Goal: Transaction & Acquisition: Purchase product/service

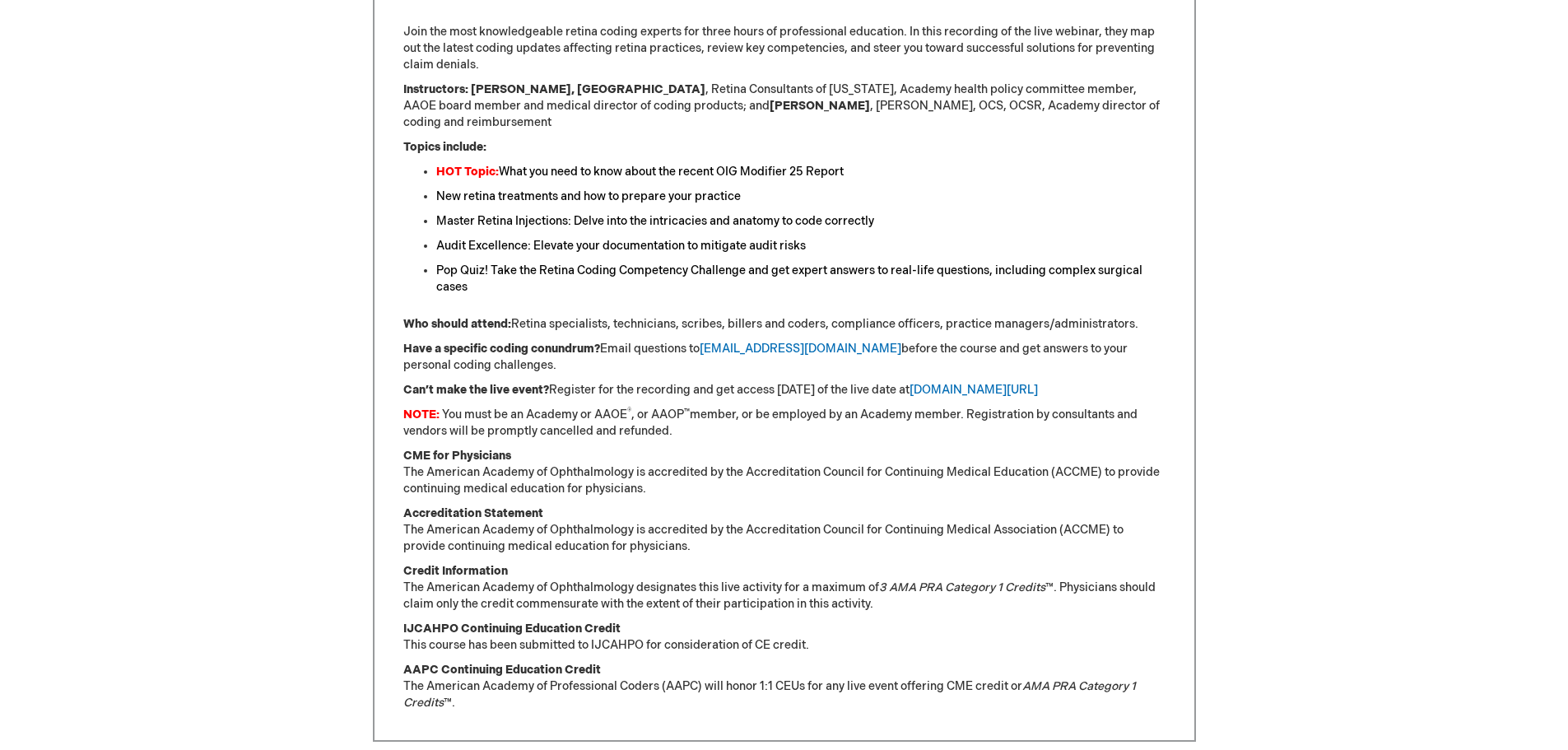
scroll to position [824, 0]
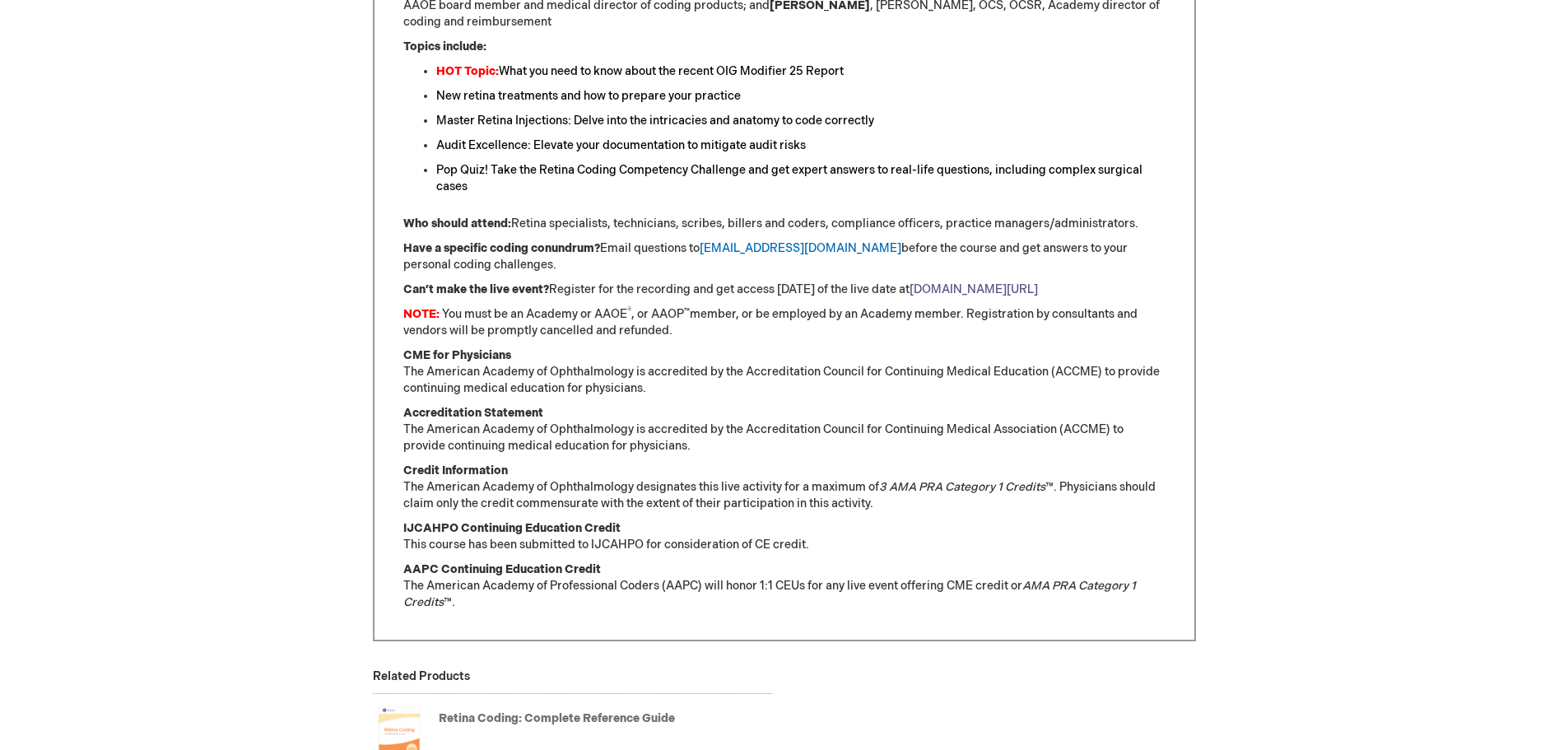
click at [1034, 282] on link "aao.org/my-online-products" at bounding box center [973, 289] width 128 height 14
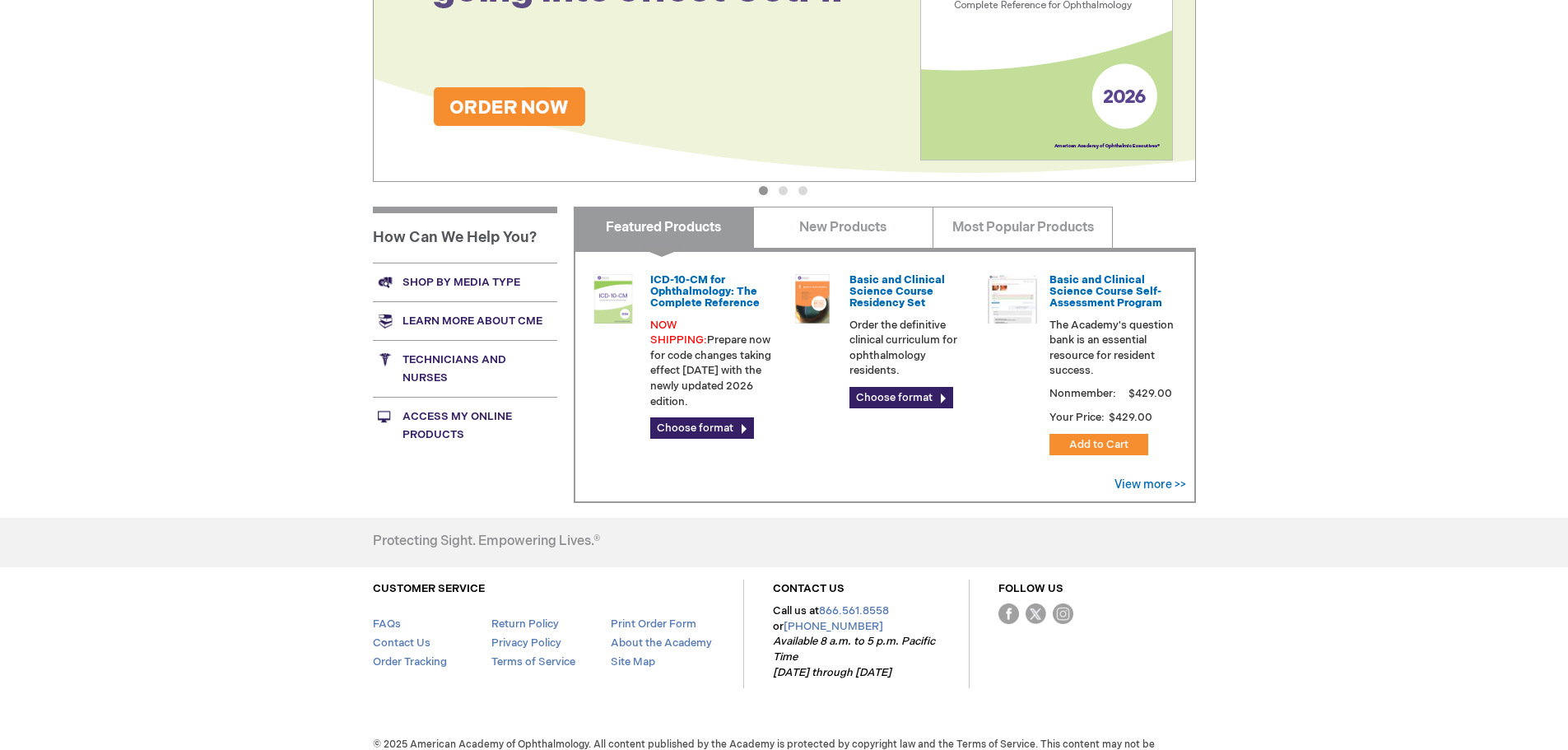
scroll to position [409, 0]
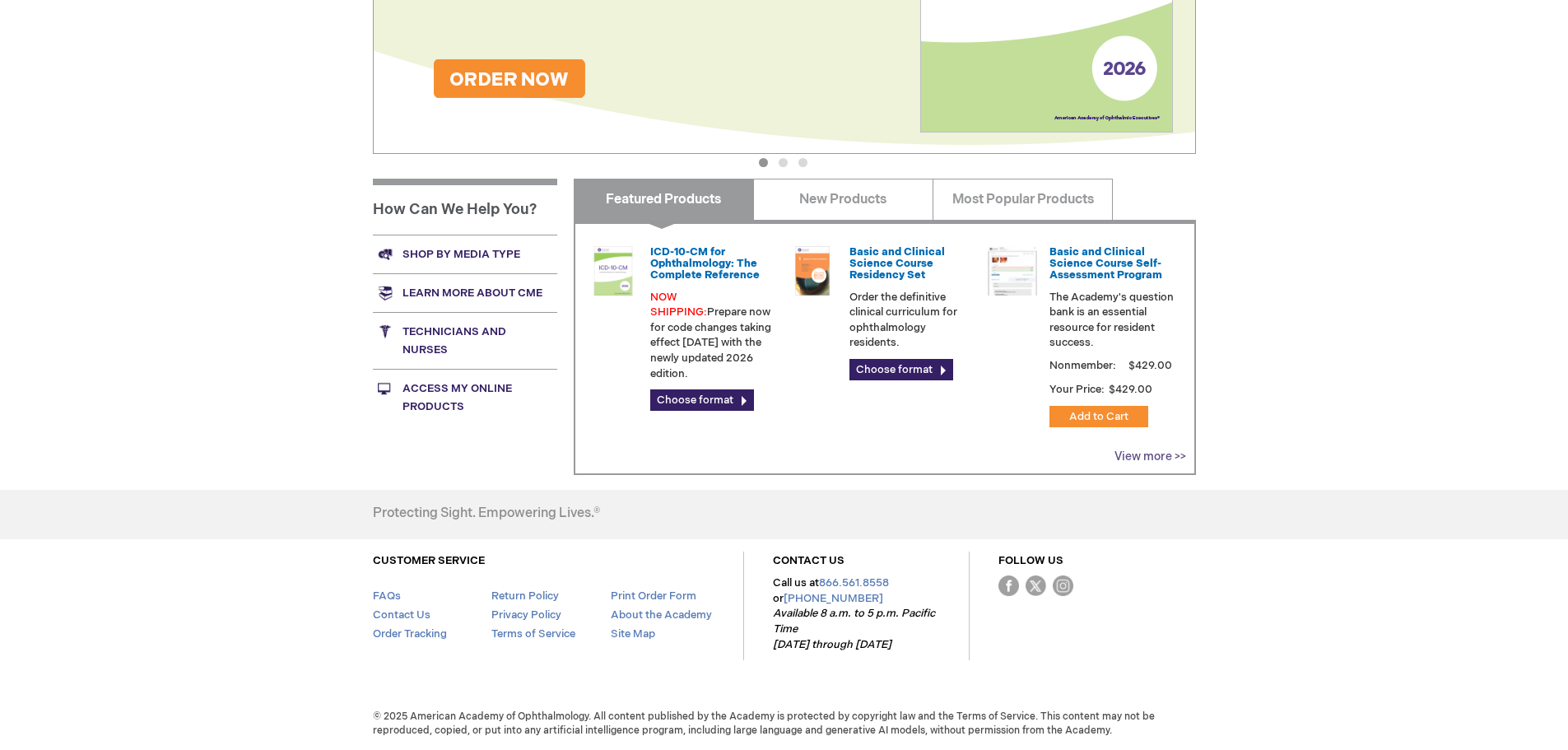
click at [1143, 450] on link "View more >>" at bounding box center [1150, 456] width 72 height 14
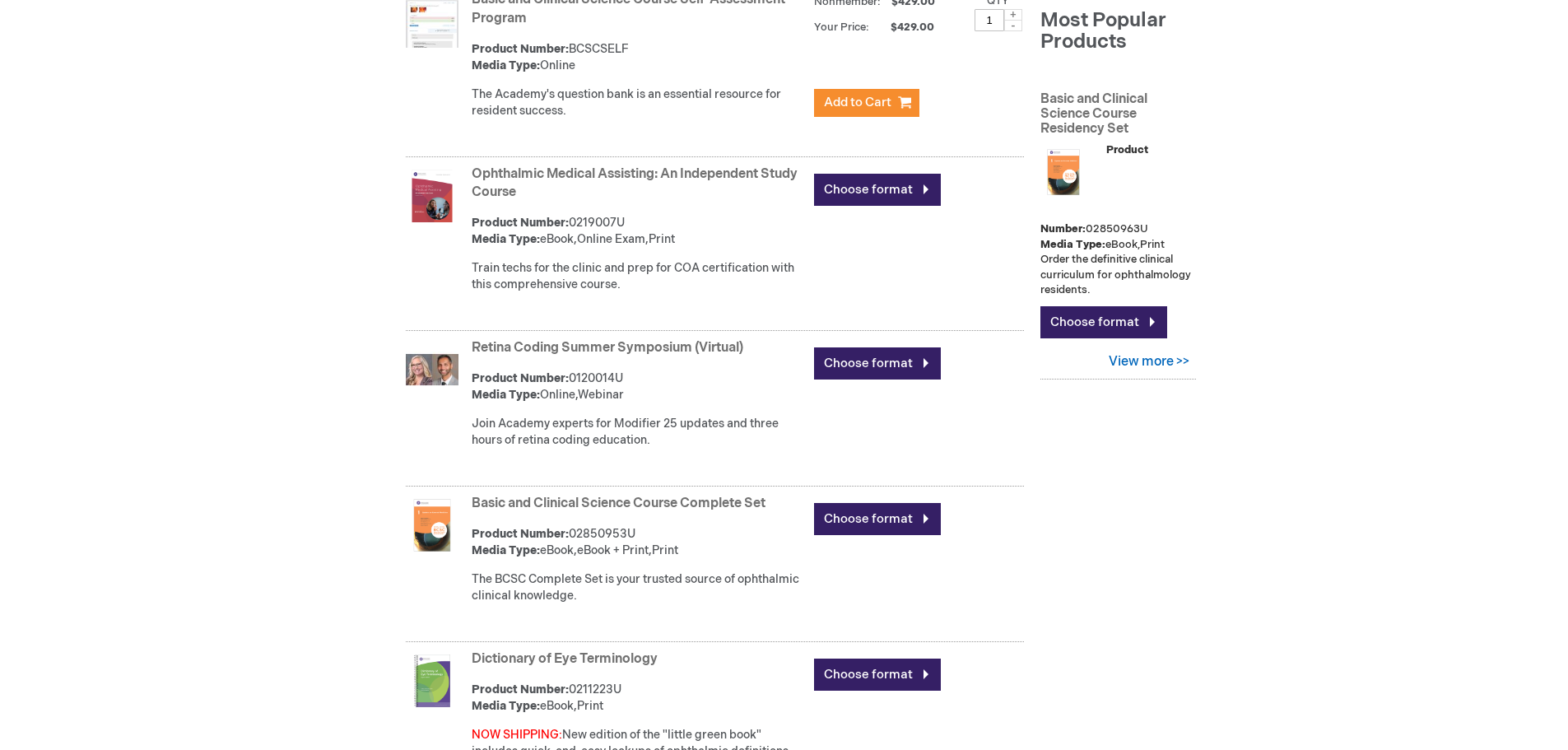
scroll to position [741, 0]
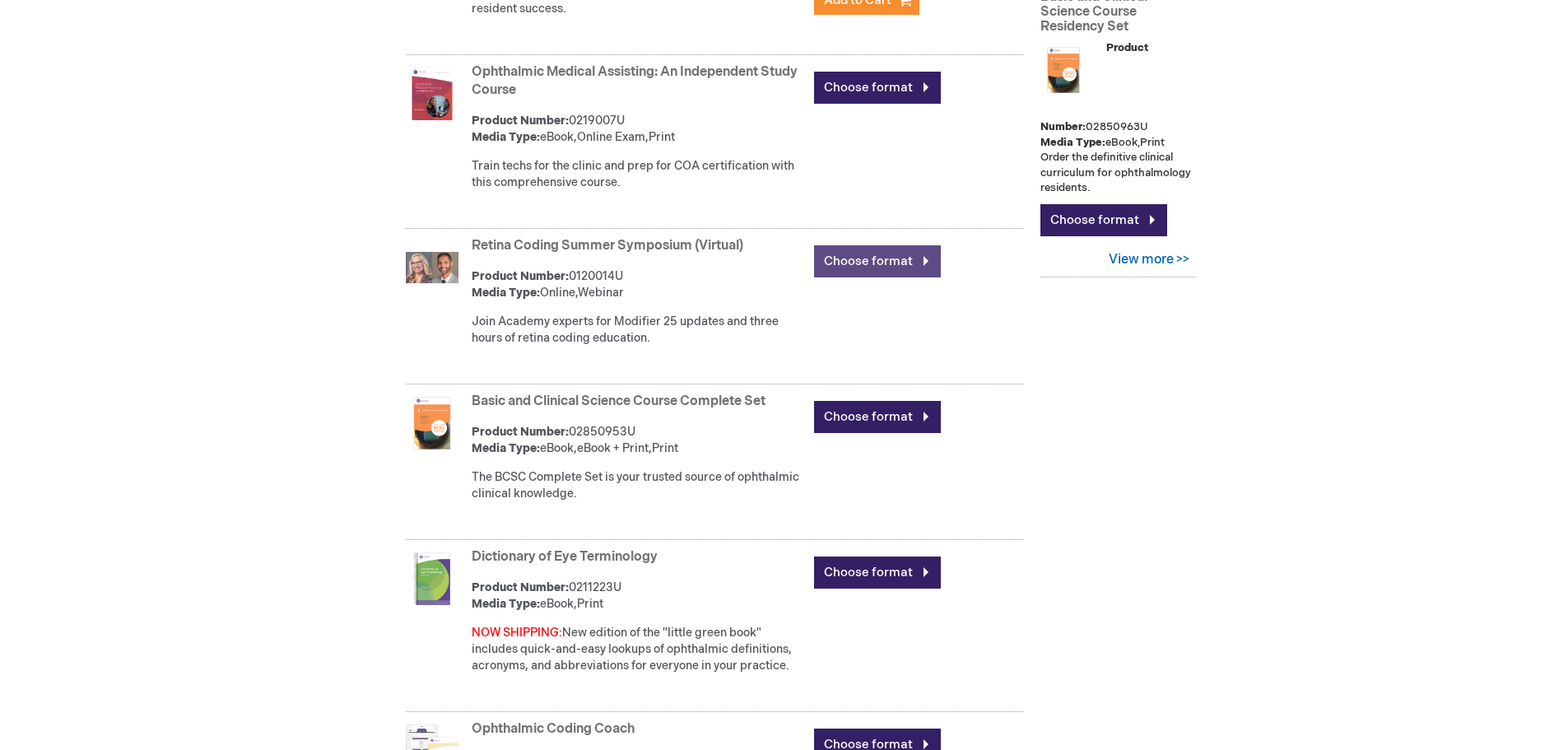
click at [843, 263] on link "Choose format" at bounding box center [877, 261] width 126 height 32
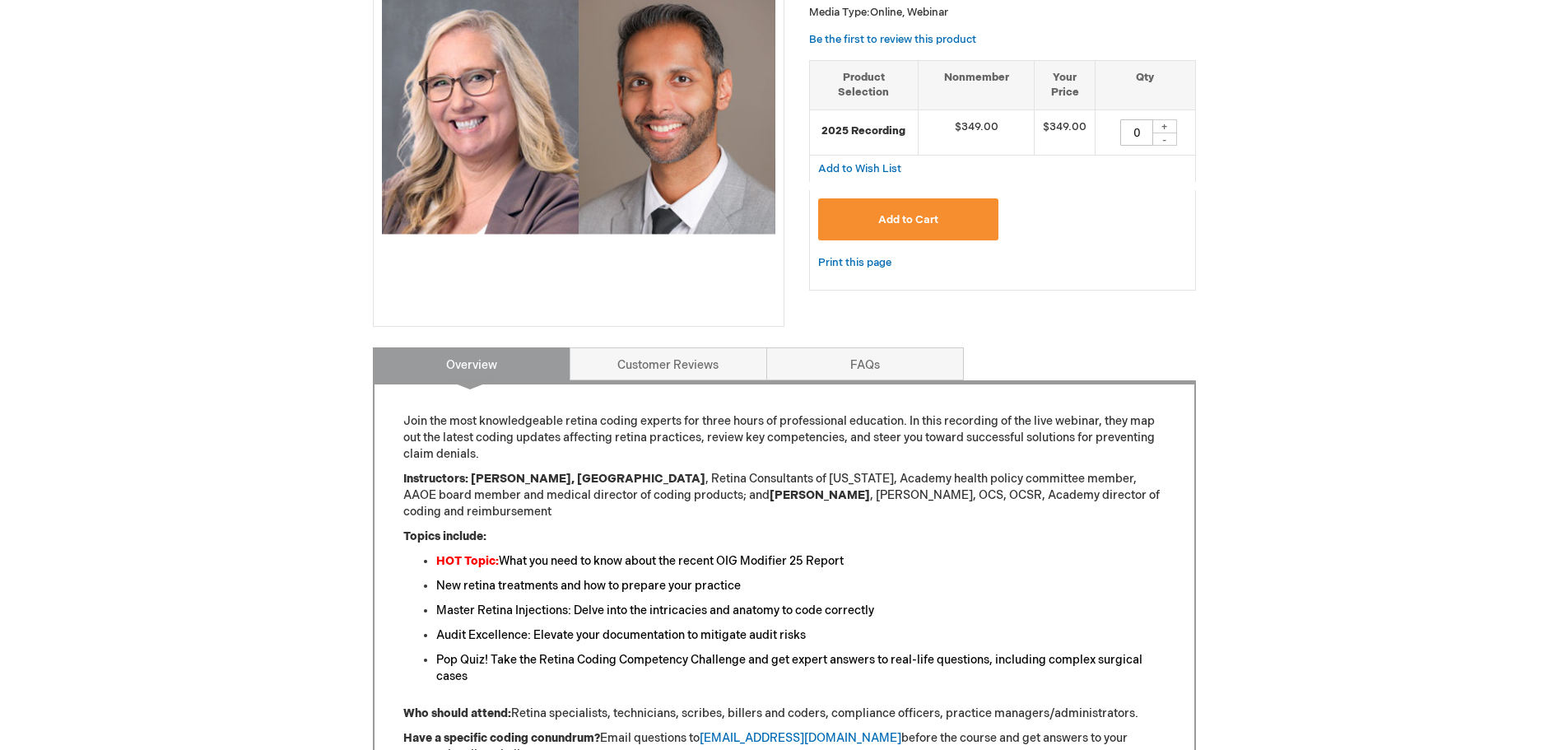
scroll to position [329, 0]
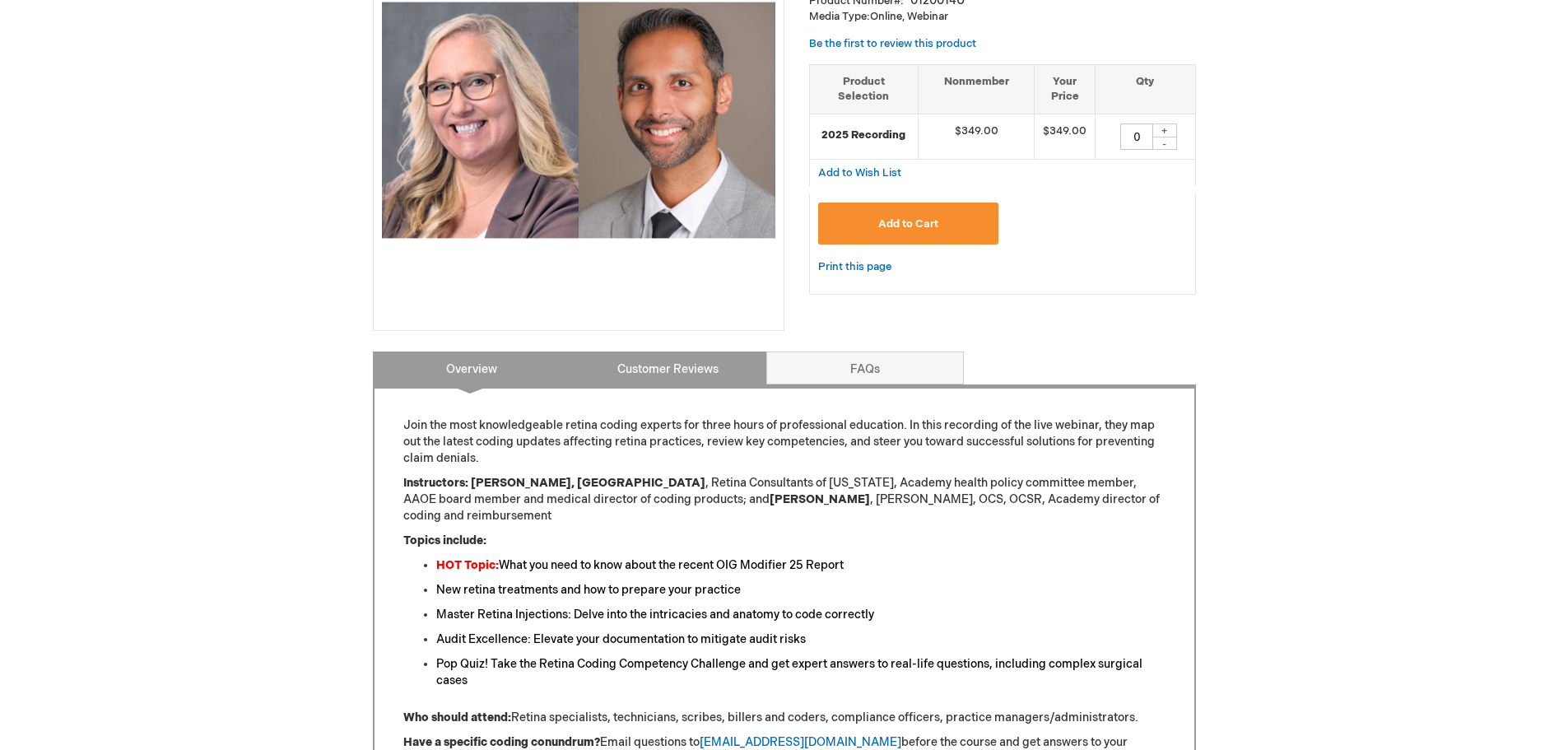
click at [683, 369] on link "Customer Reviews" at bounding box center [668, 368] width 198 height 33
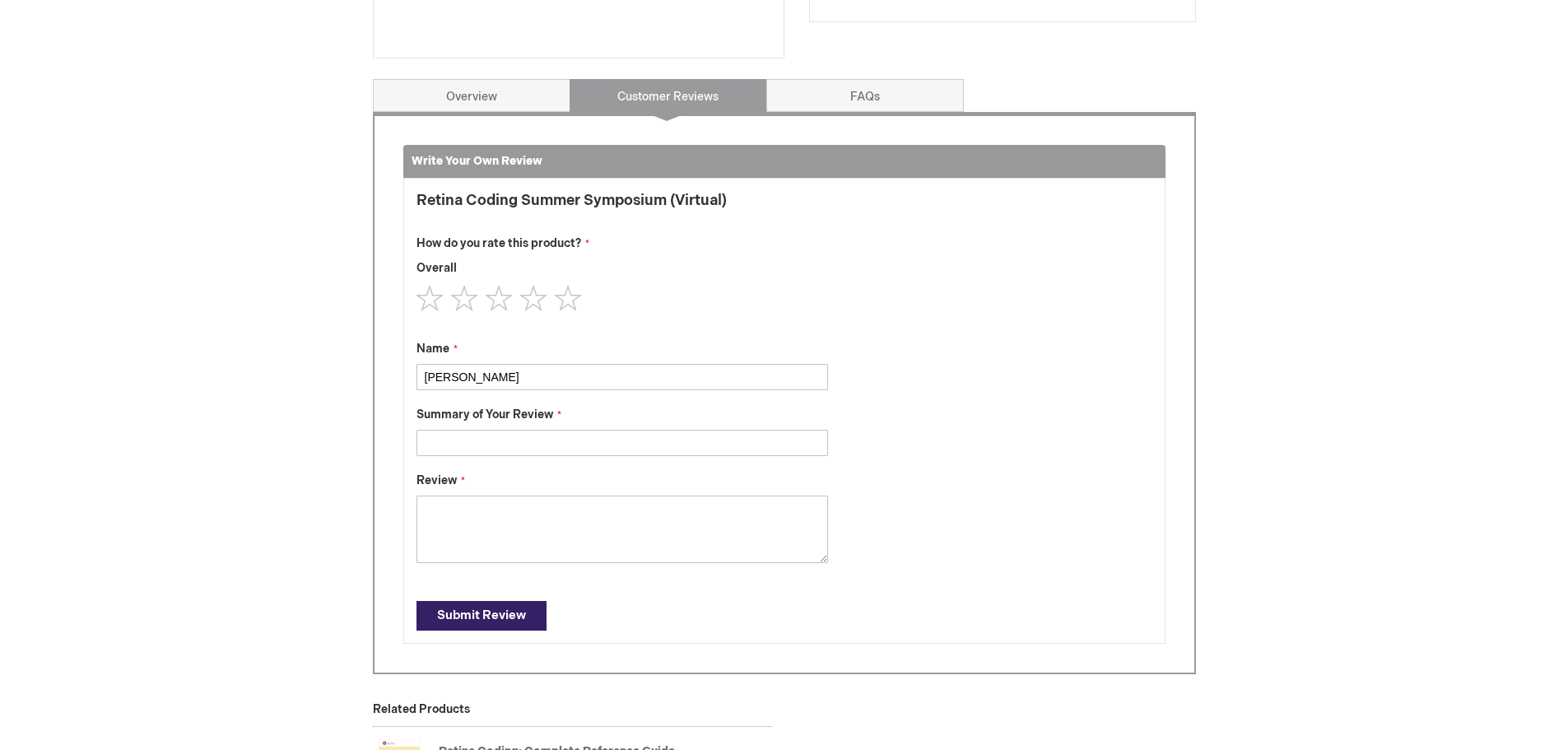
scroll to position [516, 0]
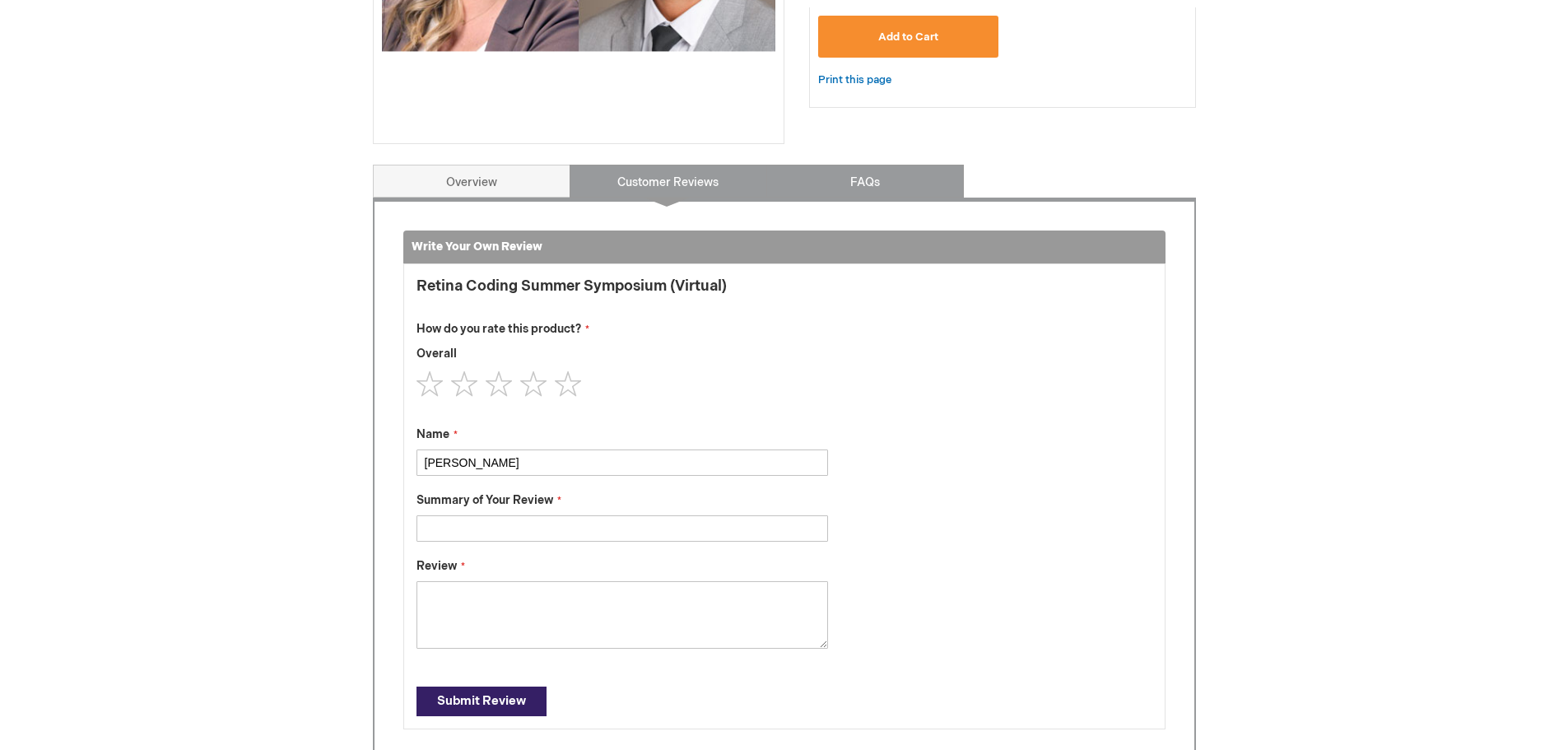
click at [855, 173] on link "FAQs" at bounding box center [865, 181] width 198 height 33
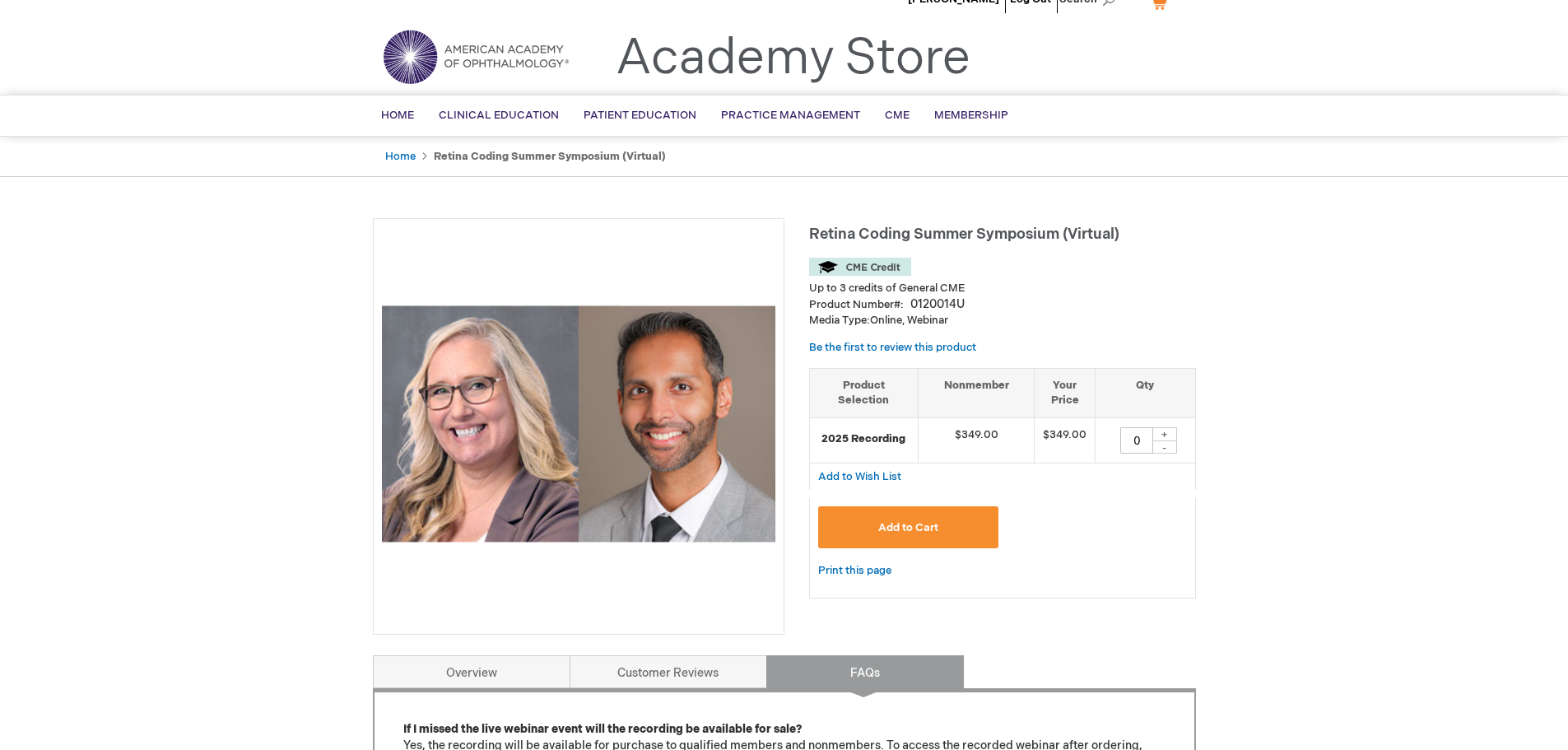
scroll to position [22, 0]
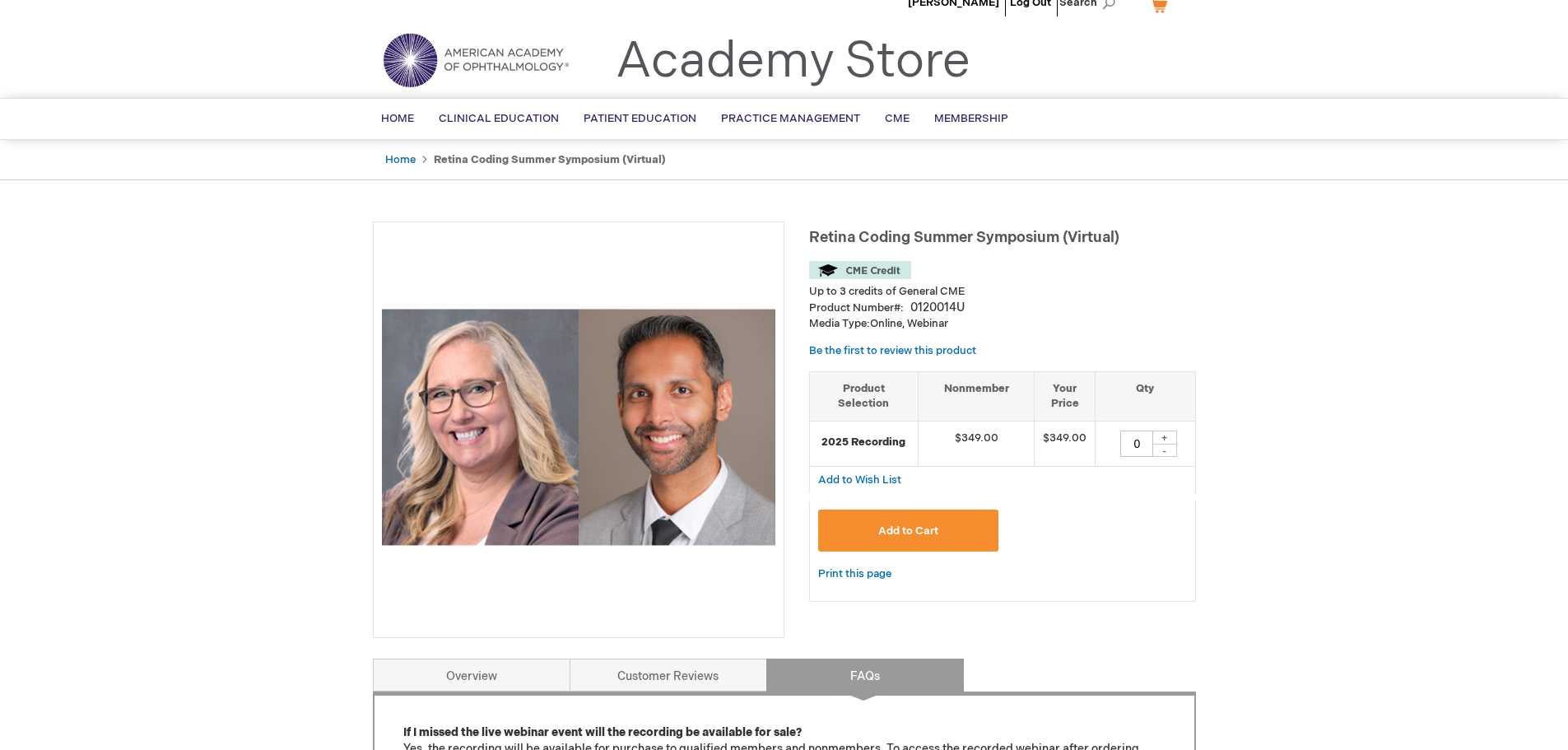
click at [923, 520] on button "Add to Cart" at bounding box center [908, 530] width 181 height 42
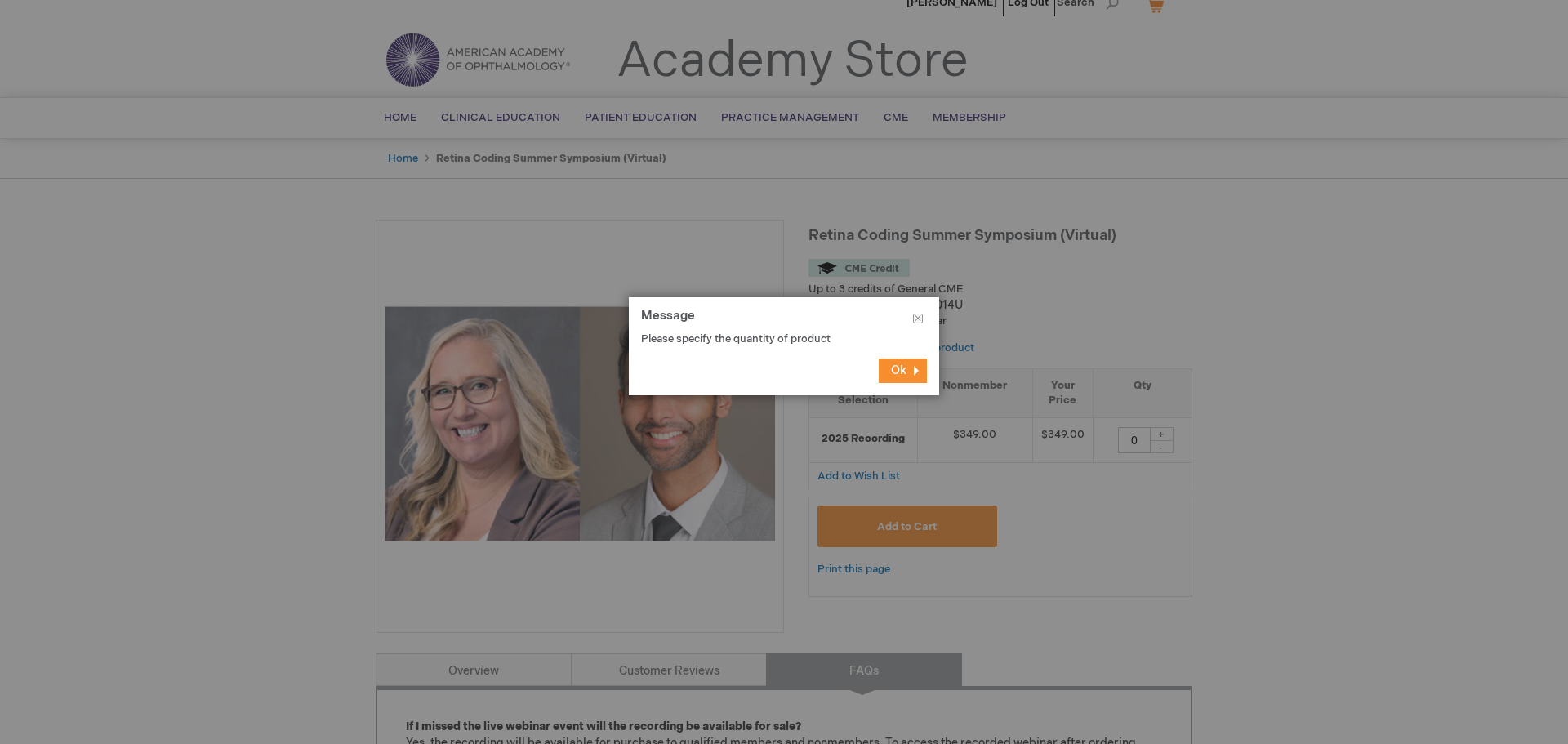
click at [900, 369] on span "Ok" at bounding box center [898, 370] width 16 height 14
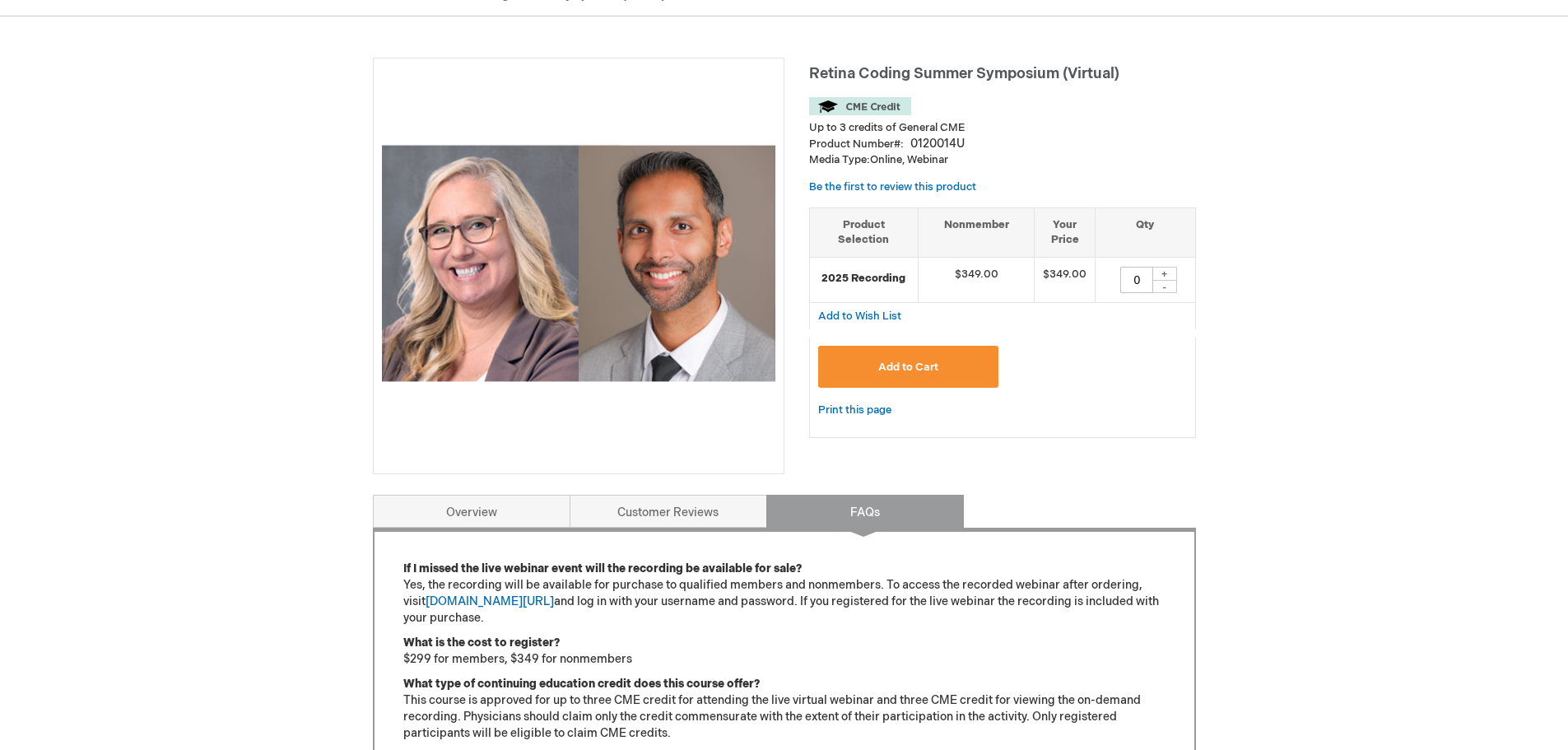
scroll to position [187, 0]
click at [1161, 275] on div "+" at bounding box center [1165, 273] width 25 height 14
type input "1"
click at [893, 371] on span "Add to Cart" at bounding box center [908, 366] width 60 height 13
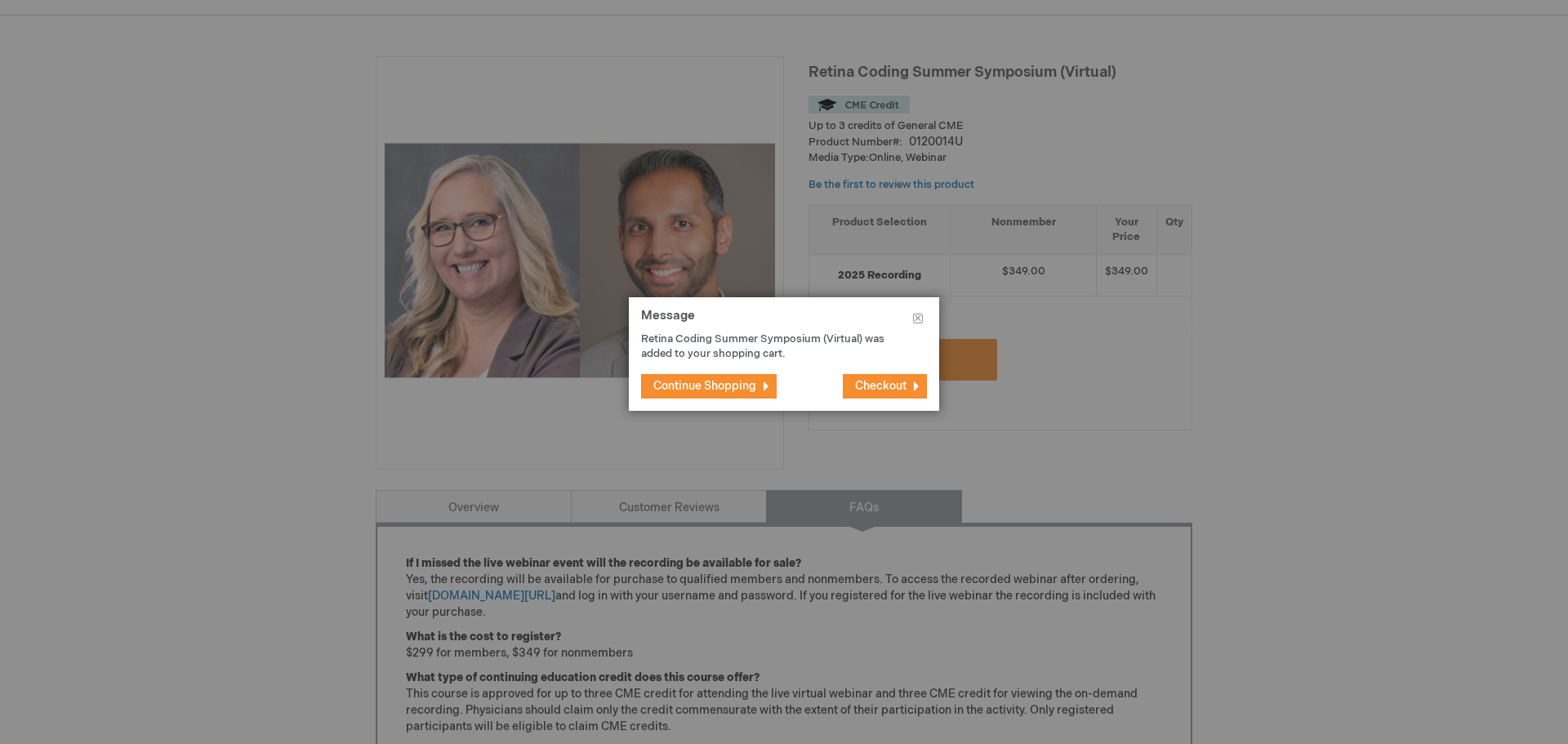
click at [894, 386] on span "Checkout" at bounding box center [880, 386] width 52 height 14
click at [876, 388] on span "Checkout" at bounding box center [880, 386] width 52 height 14
click at [916, 386] on button "Checkout" at bounding box center [884, 386] width 84 height 25
click at [868, 386] on span "Checkout" at bounding box center [880, 386] width 52 height 14
click at [918, 319] on button "Close" at bounding box center [918, 322] width 43 height 49
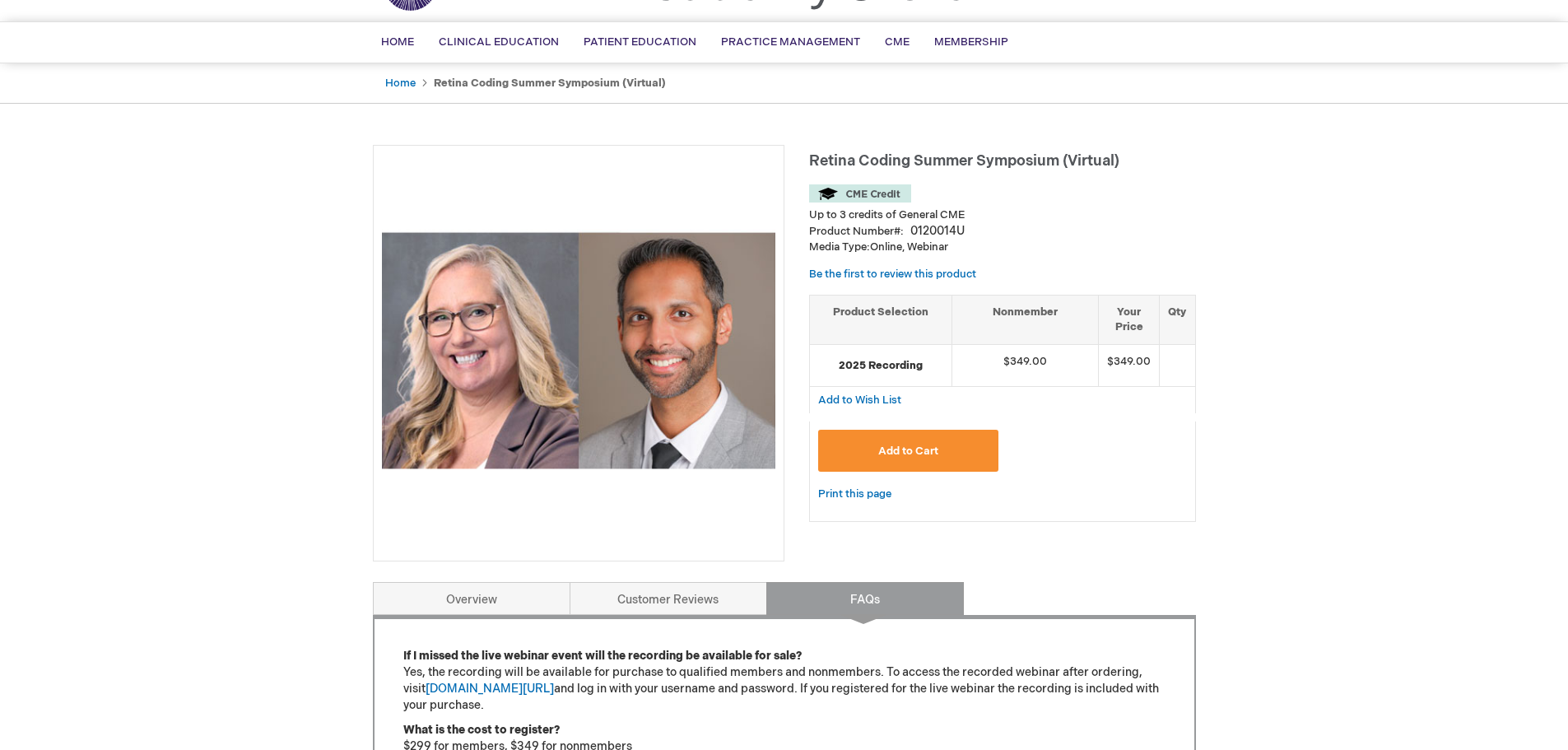
scroll to position [0, 0]
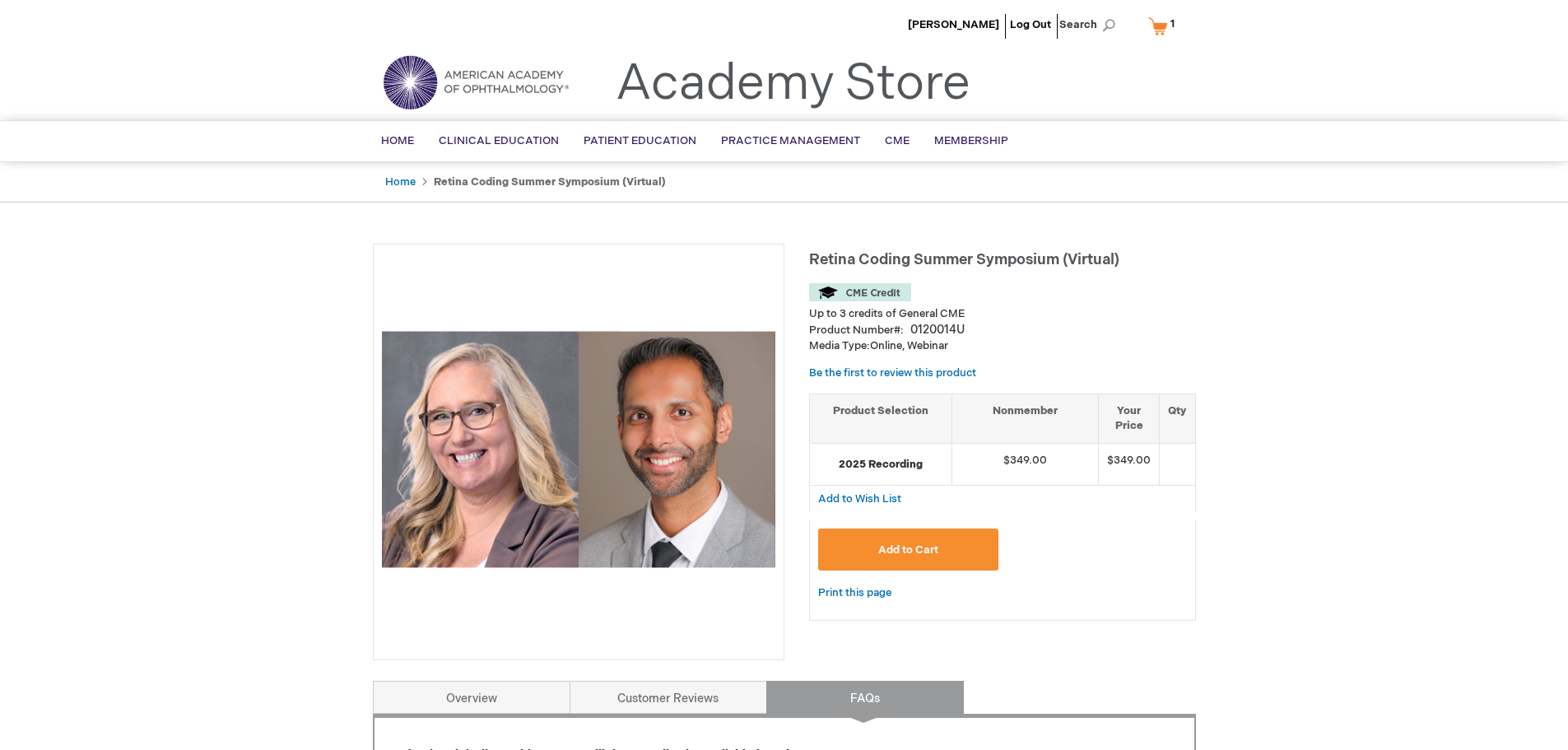
click at [1160, 26] on link "My Cart 1 1 items" at bounding box center [1165, 26] width 41 height 29
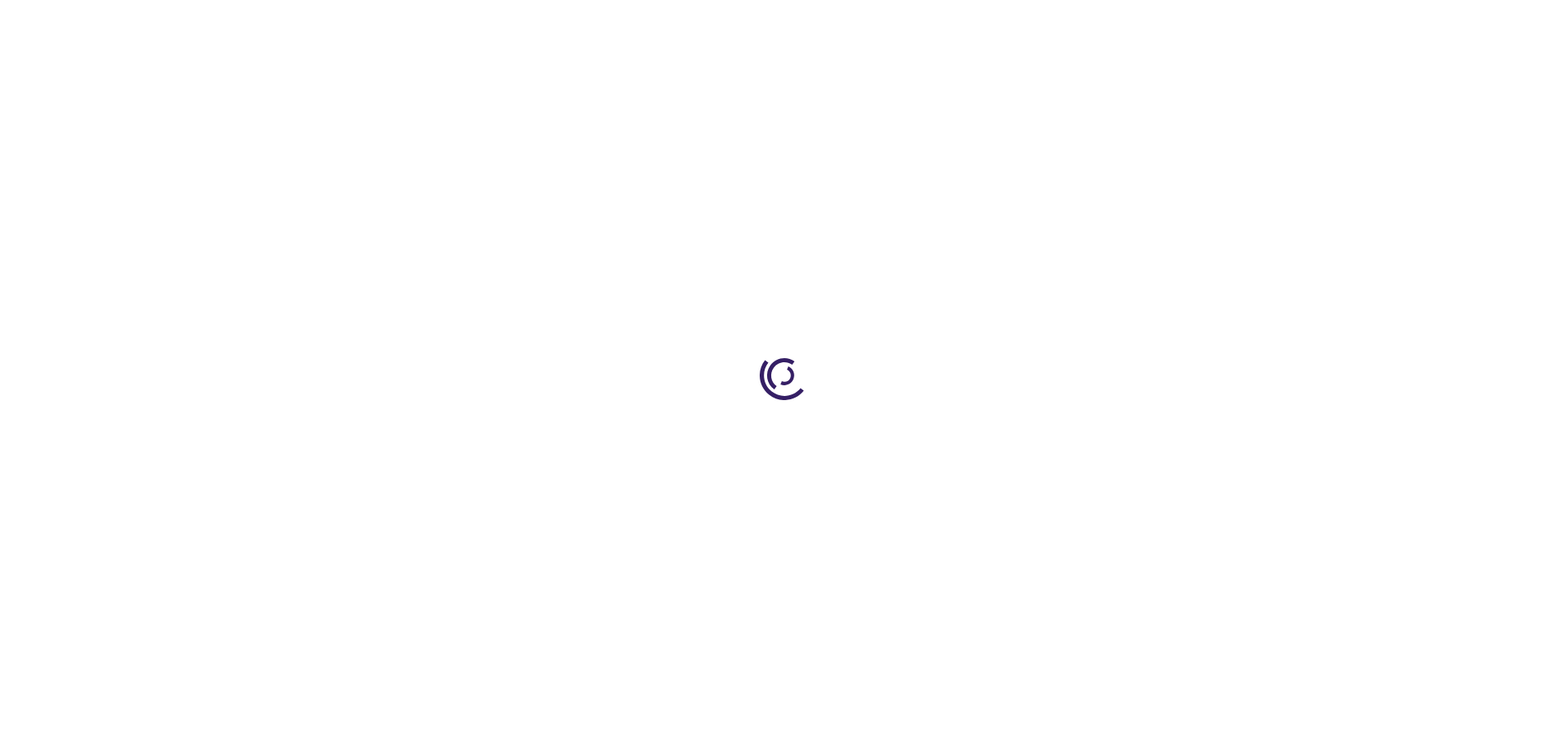
select select "US"
select select "43"
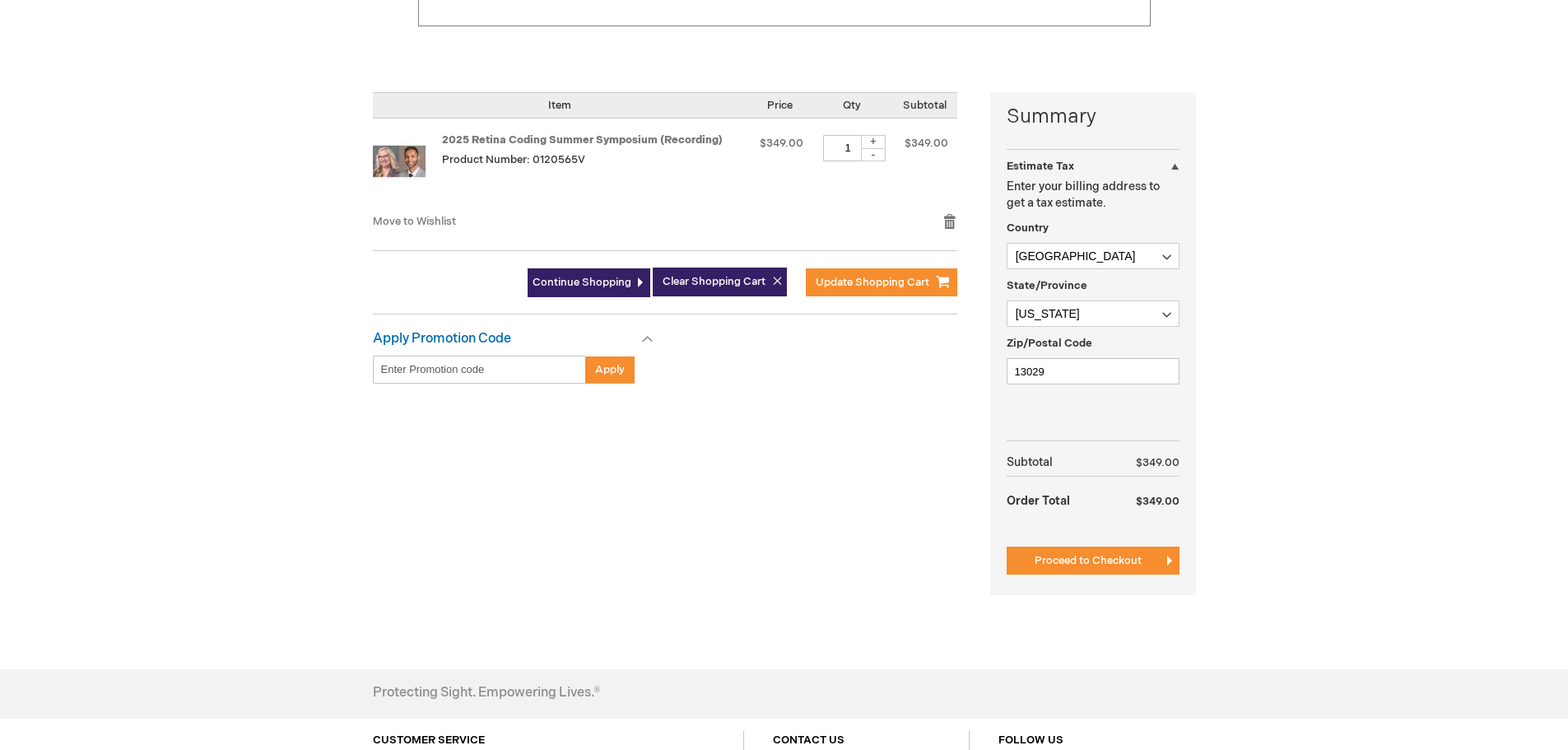
scroll to position [329, 0]
click at [465, 362] on input "Enter discount code" at bounding box center [479, 369] width 213 height 28
paste input "IJCAHPO"
type input "IJCAHPO"
click at [593, 370] on button "Apply" at bounding box center [610, 369] width 50 height 28
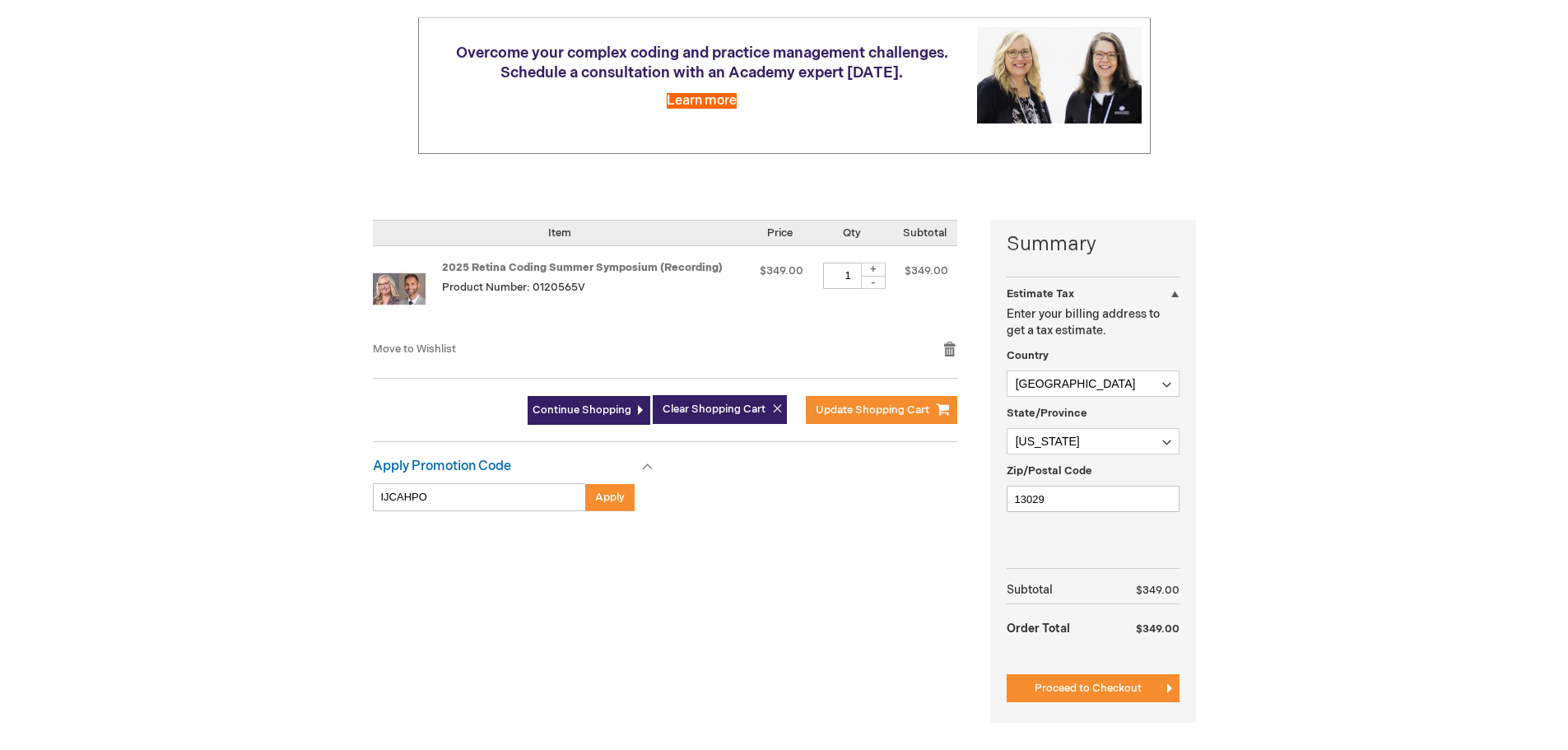
scroll to position [262, 0]
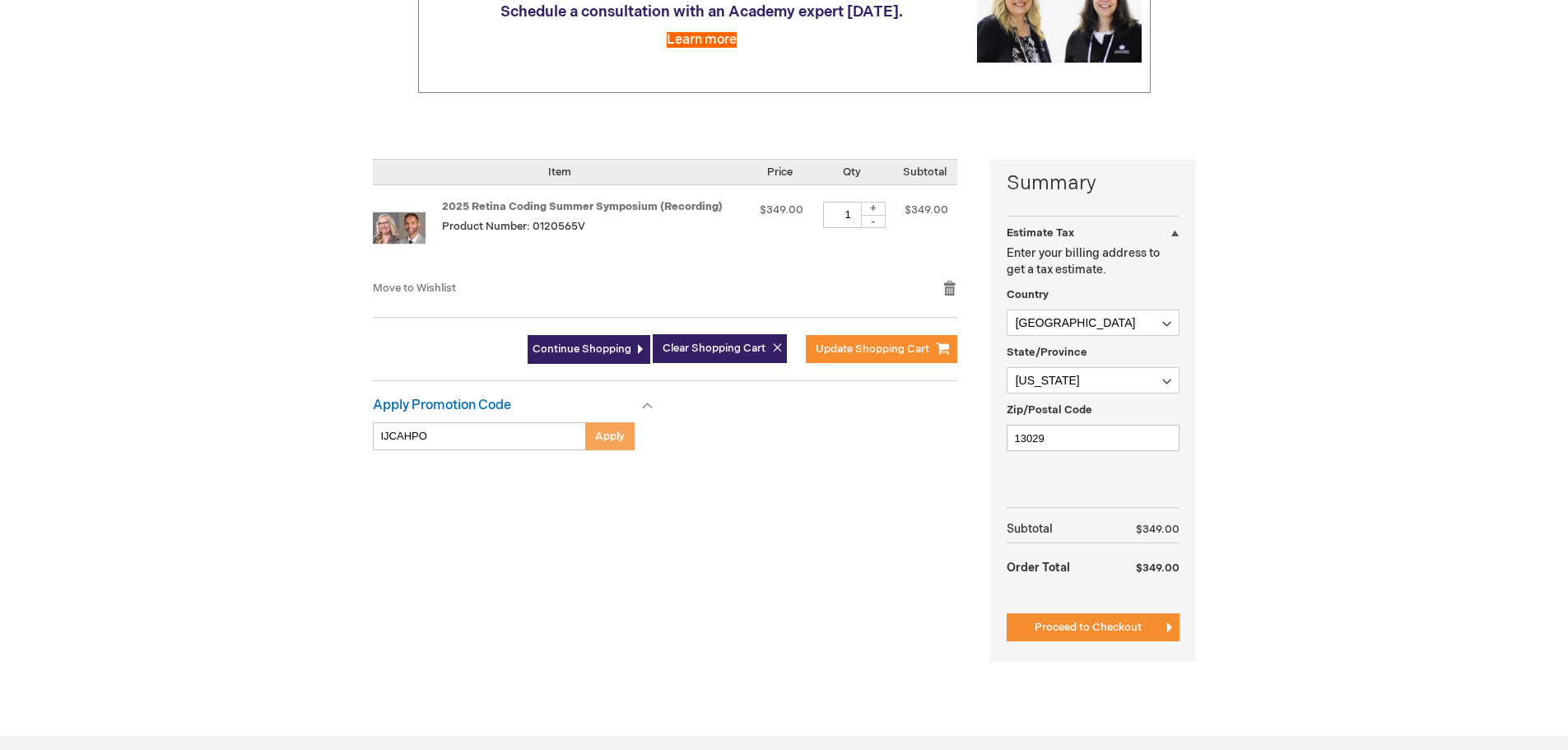
click at [600, 434] on span "Apply" at bounding box center [610, 437] width 30 height 13
click at [611, 442] on span "Apply" at bounding box center [610, 437] width 30 height 13
click at [607, 440] on span "Apply" at bounding box center [610, 437] width 30 height 13
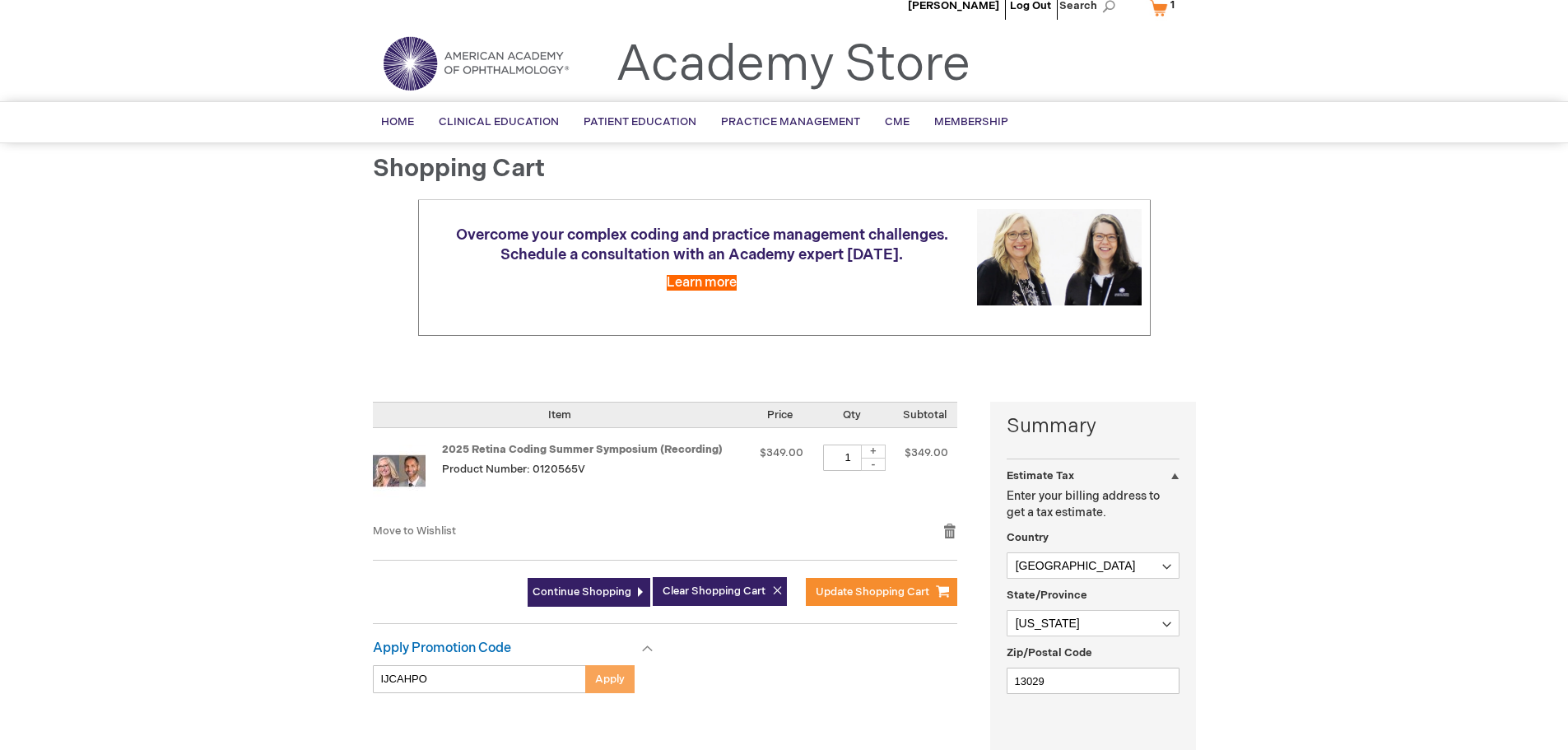
scroll to position [0, 0]
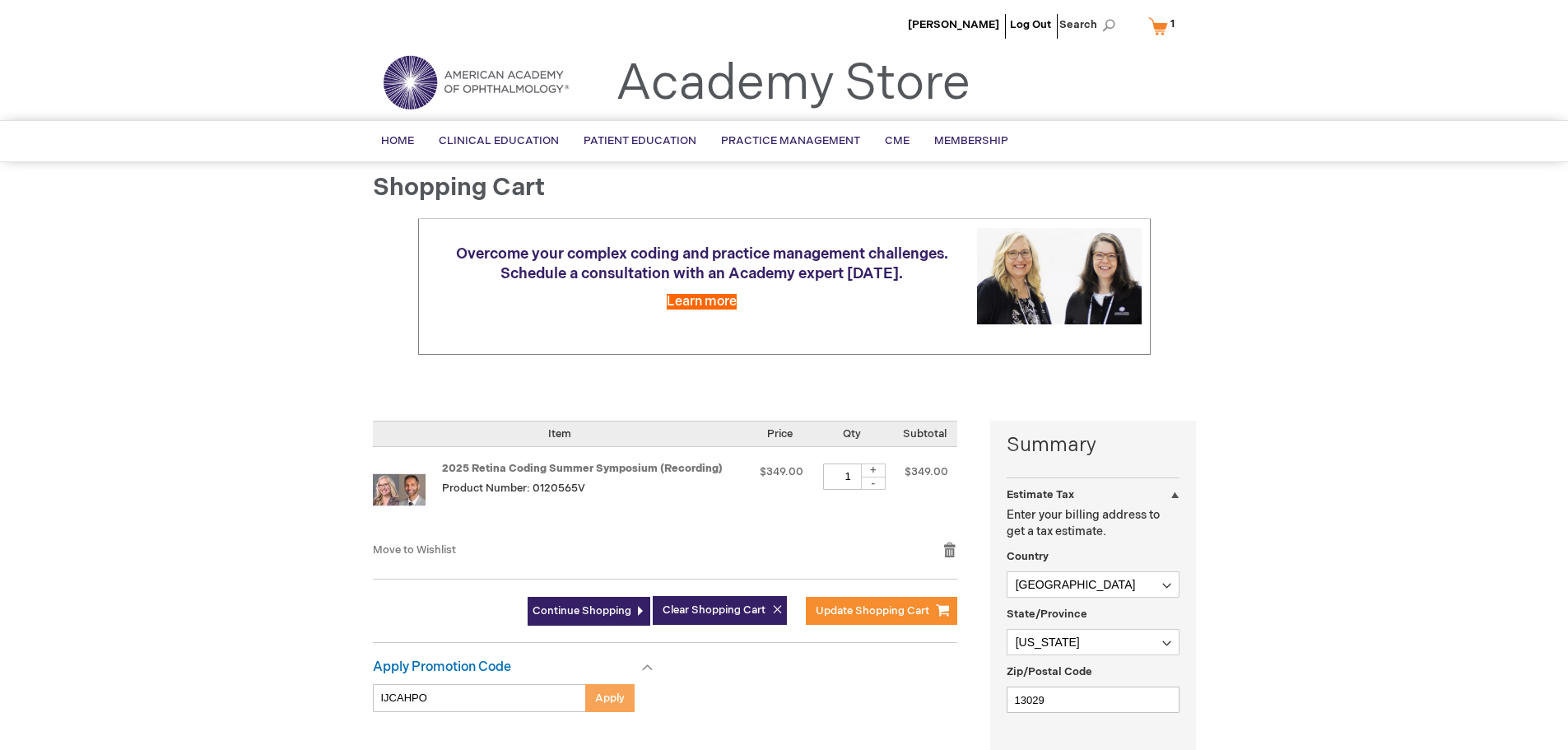
click at [612, 692] on span "Apply" at bounding box center [610, 698] width 30 height 13
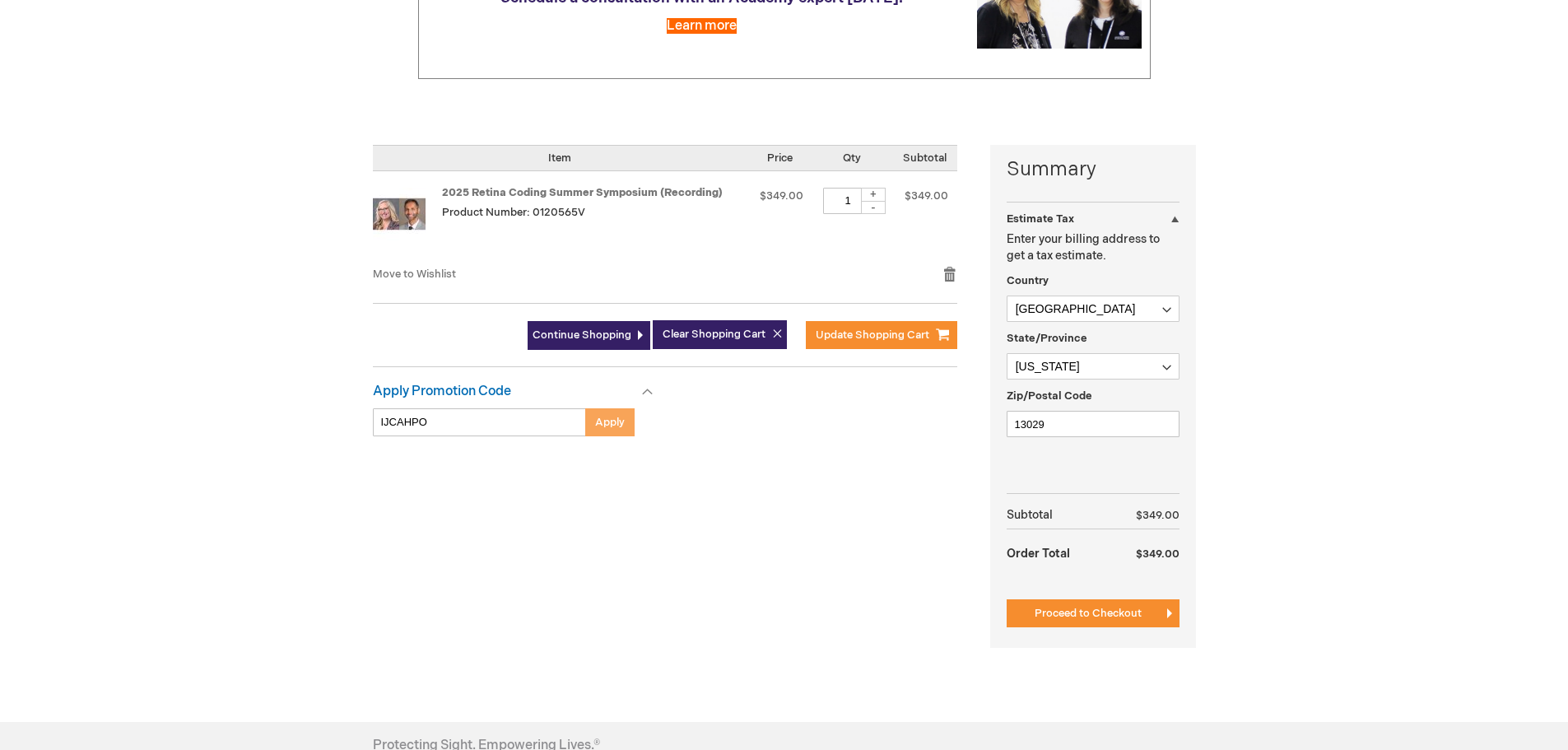
scroll to position [329, 0]
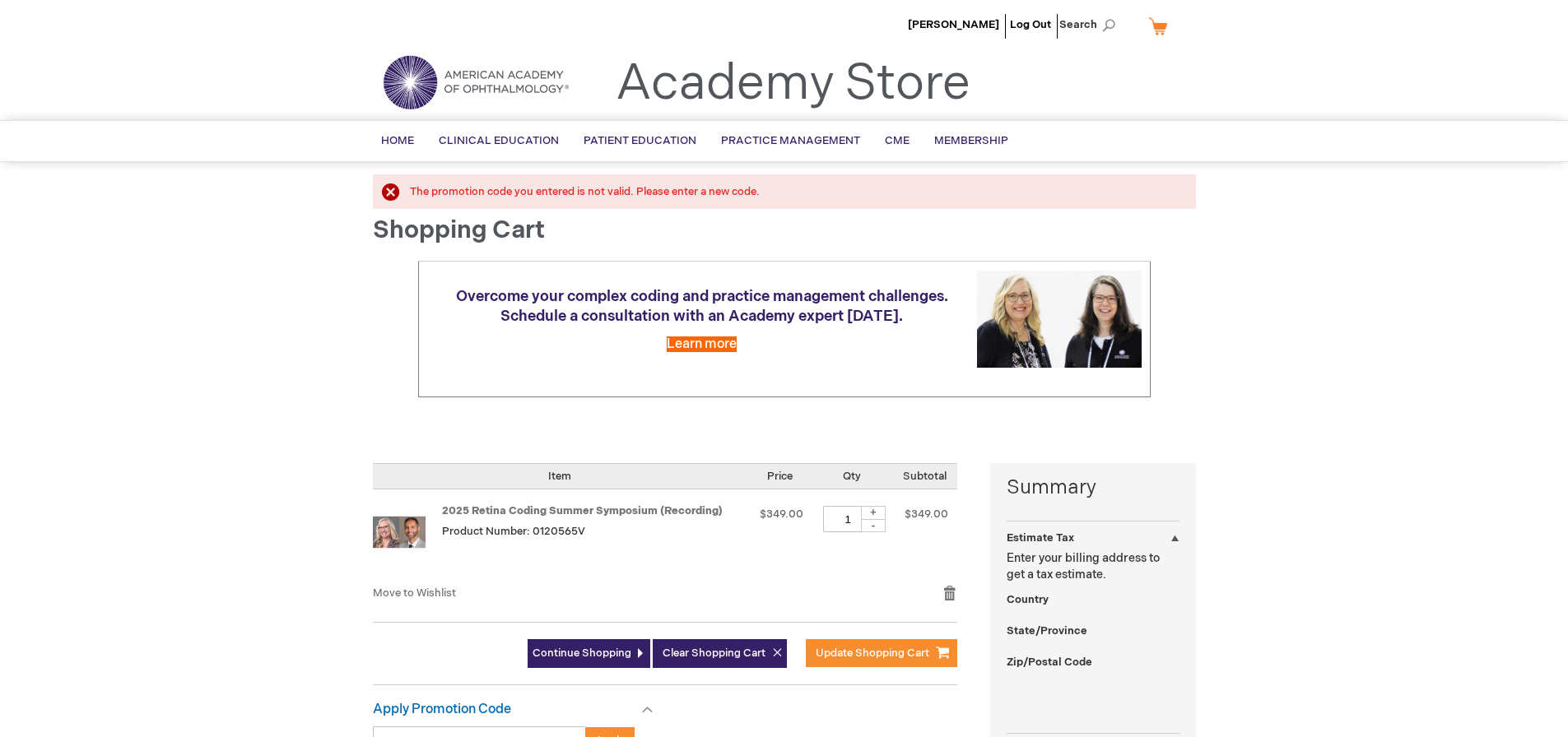
select select "US"
select select "43"
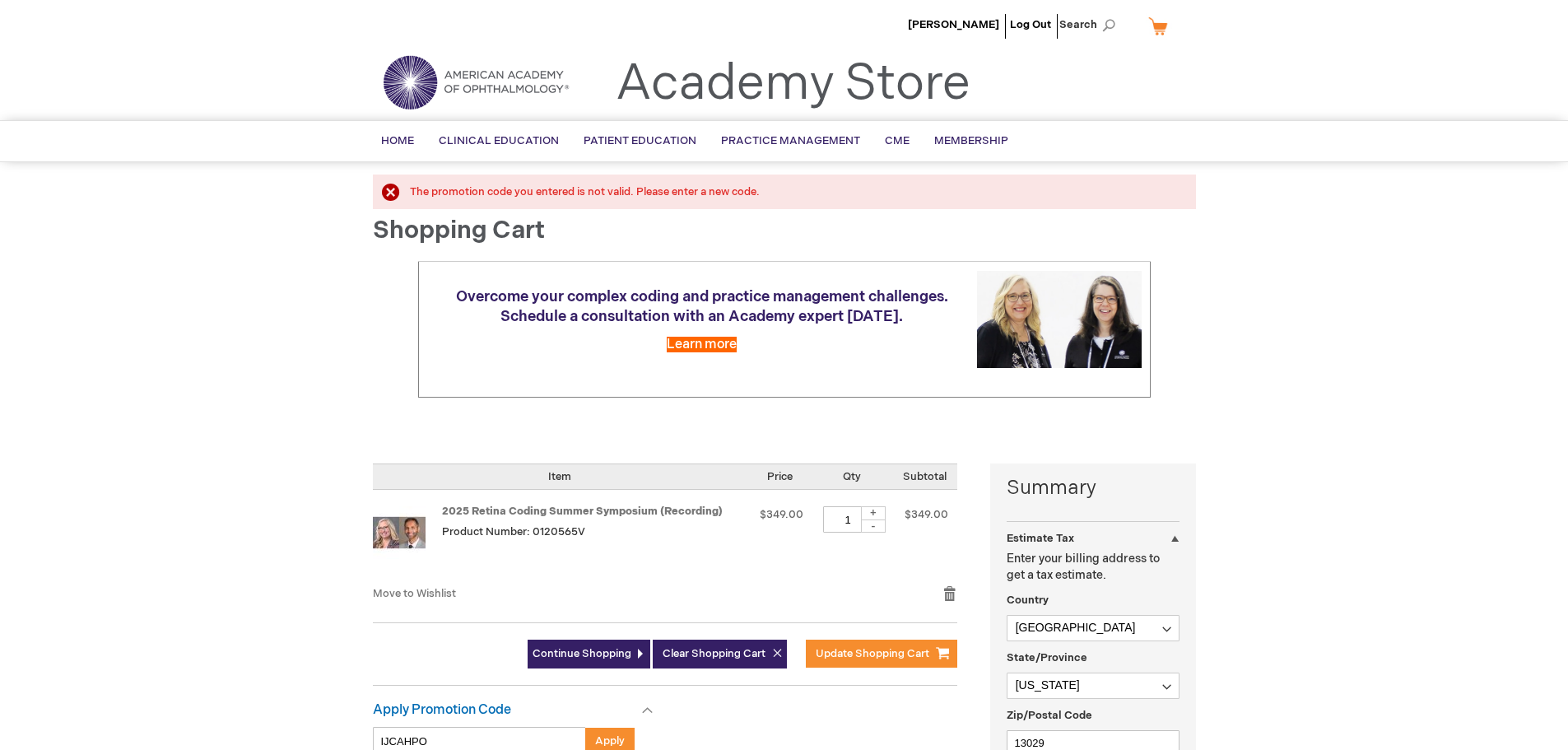
click at [1389, 263] on div "[PERSON_NAME] Log Out Search My Cart CLOSE RECENTLY ADDED ITEM(S) Close There a…" at bounding box center [784, 651] width 1568 height 1302
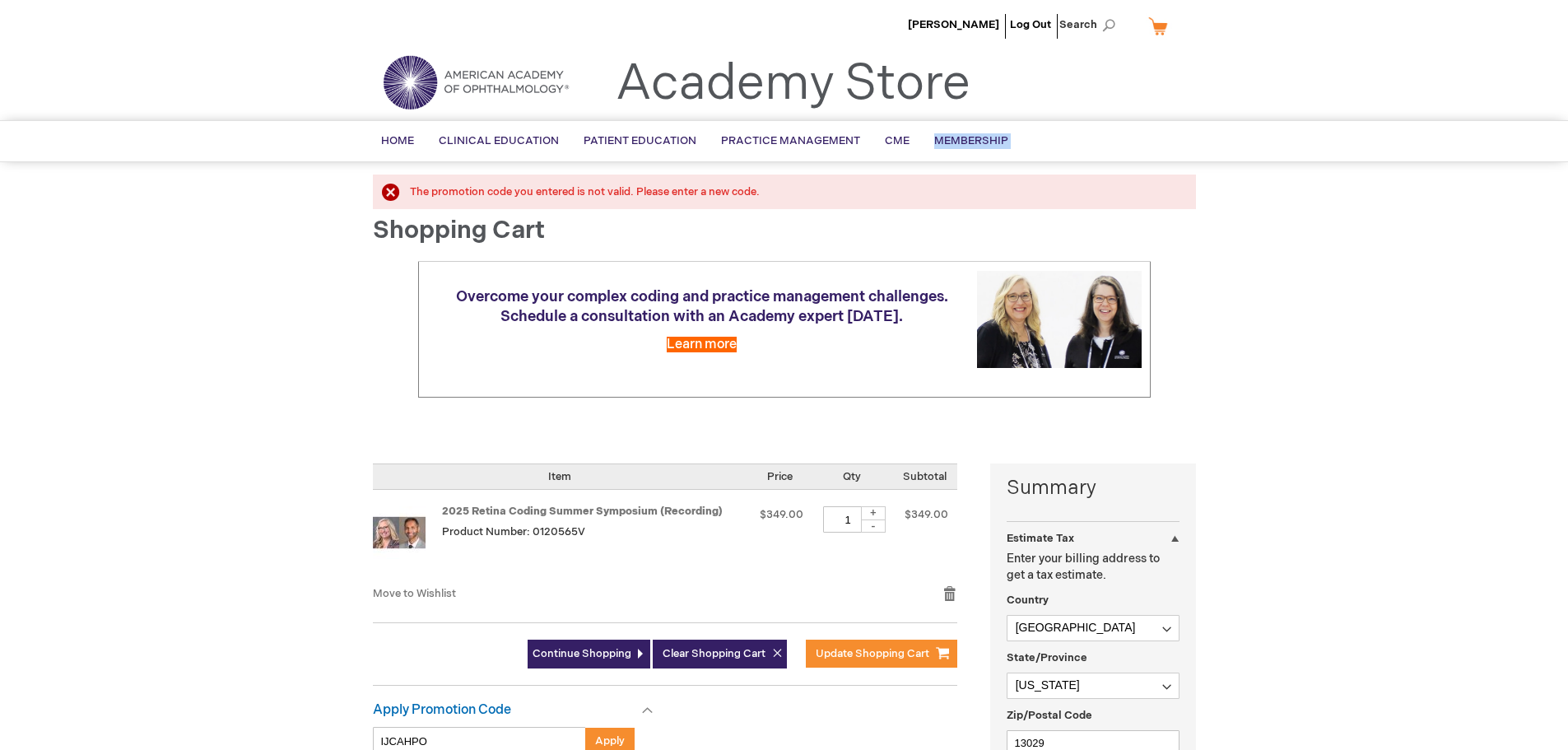
click at [1389, 263] on div "[PERSON_NAME] Log Out Search My Cart CLOSE RECENTLY ADDED ITEM(S) Close There a…" at bounding box center [784, 651] width 1568 height 1302
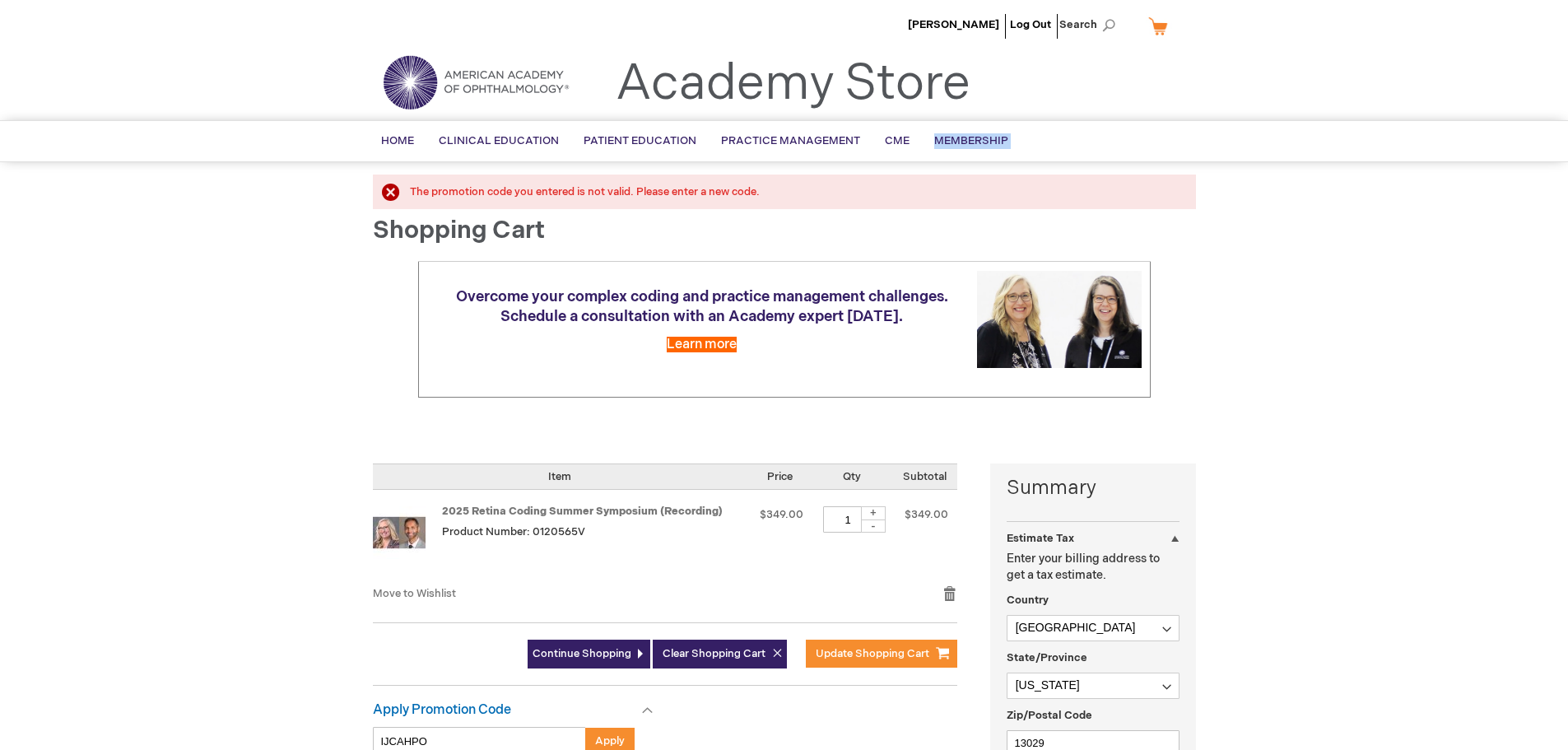
click at [1389, 263] on div "[PERSON_NAME] Log Out Search My Cart CLOSE RECENTLY ADDED ITEM(S) Close There a…" at bounding box center [784, 651] width 1568 height 1302
